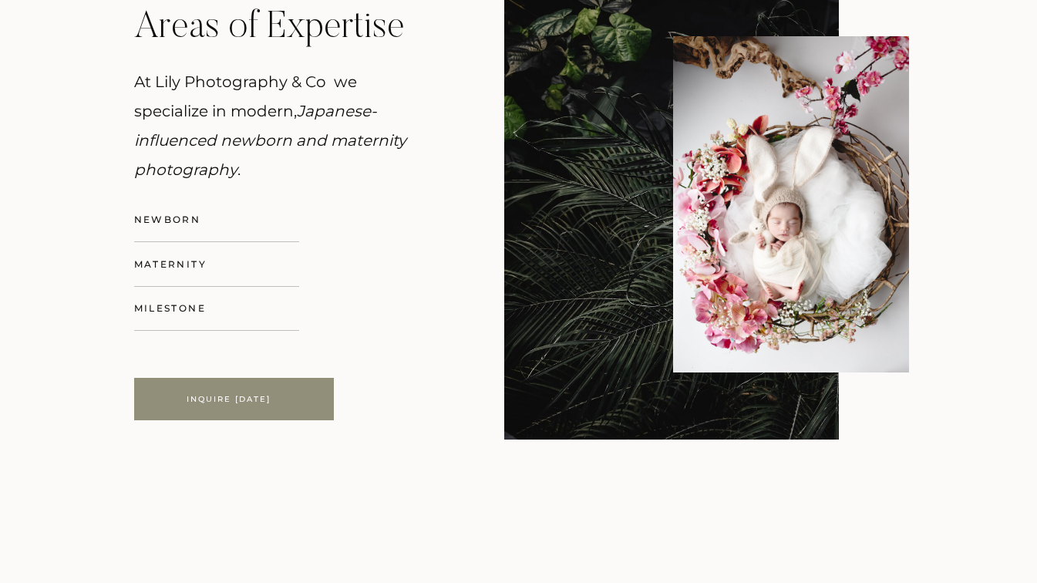
scroll to position [830, 0]
click at [186, 214] on p "Newborn" at bounding box center [216, 218] width 165 height 17
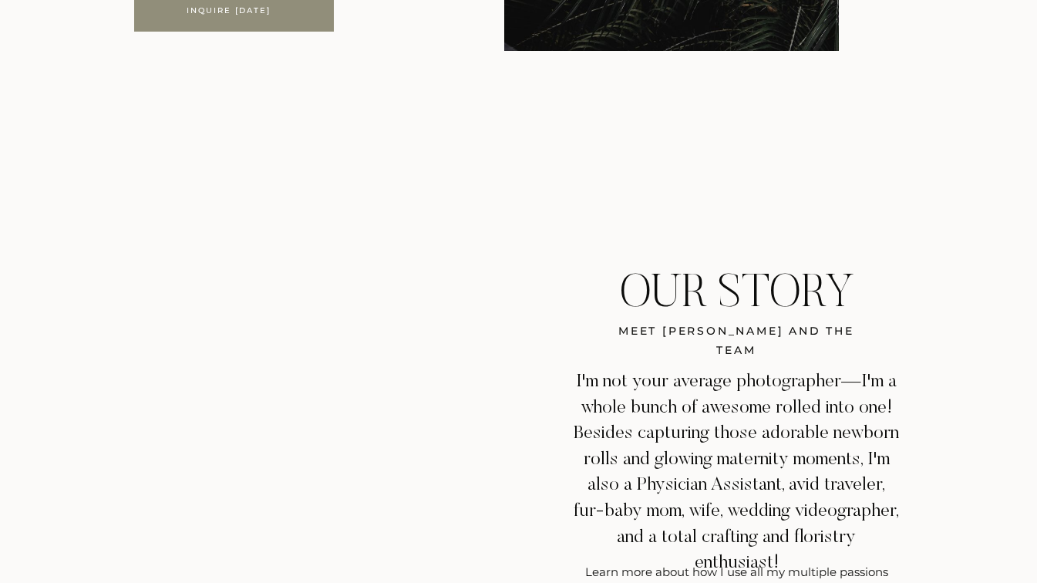
scroll to position [1102, 0]
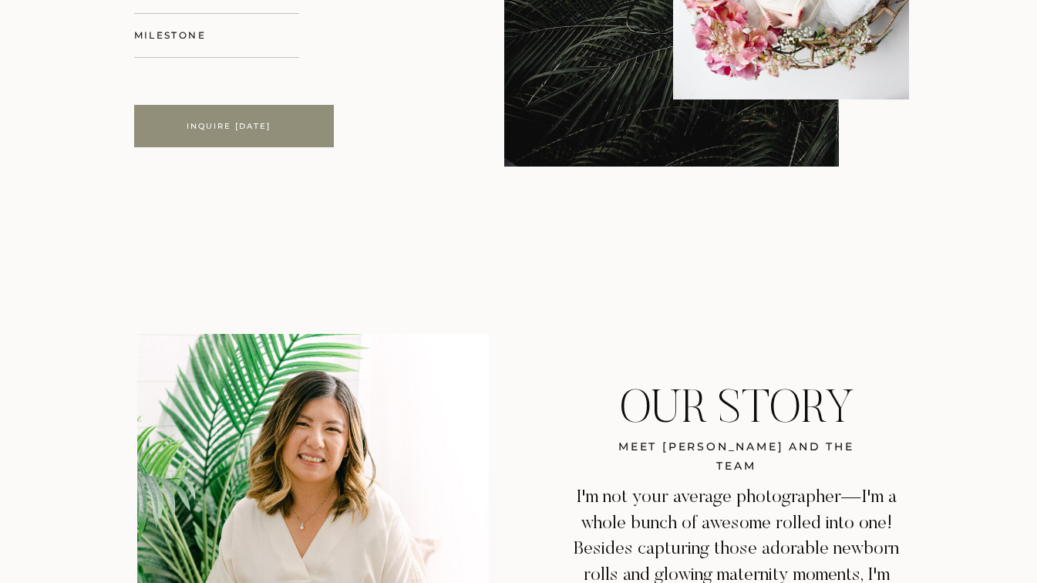
click at [242, 116] on div at bounding box center [234, 126] width 200 height 42
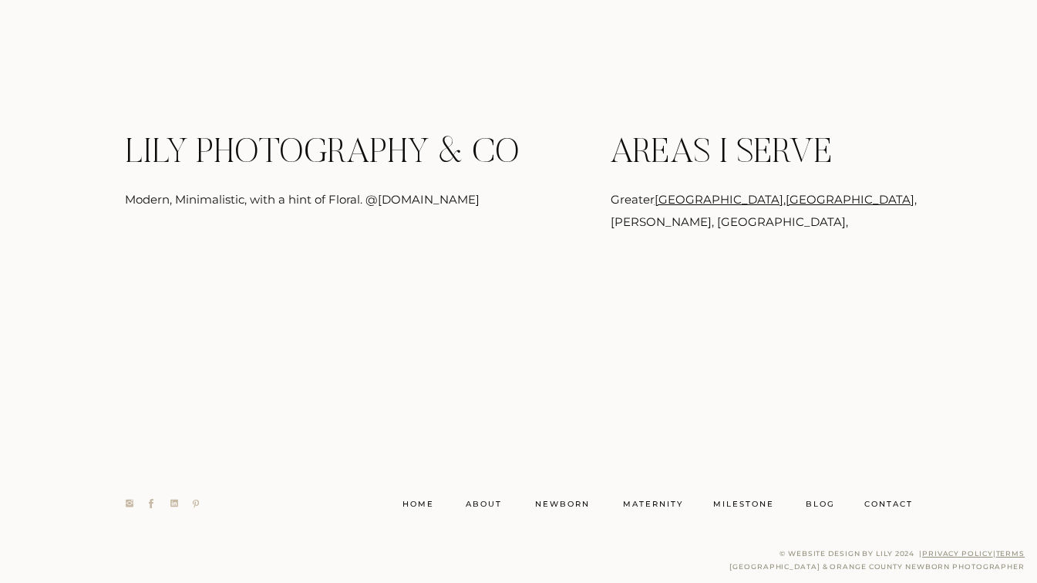
scroll to position [5812, 0]
